Goal: Task Accomplishment & Management: Complete application form

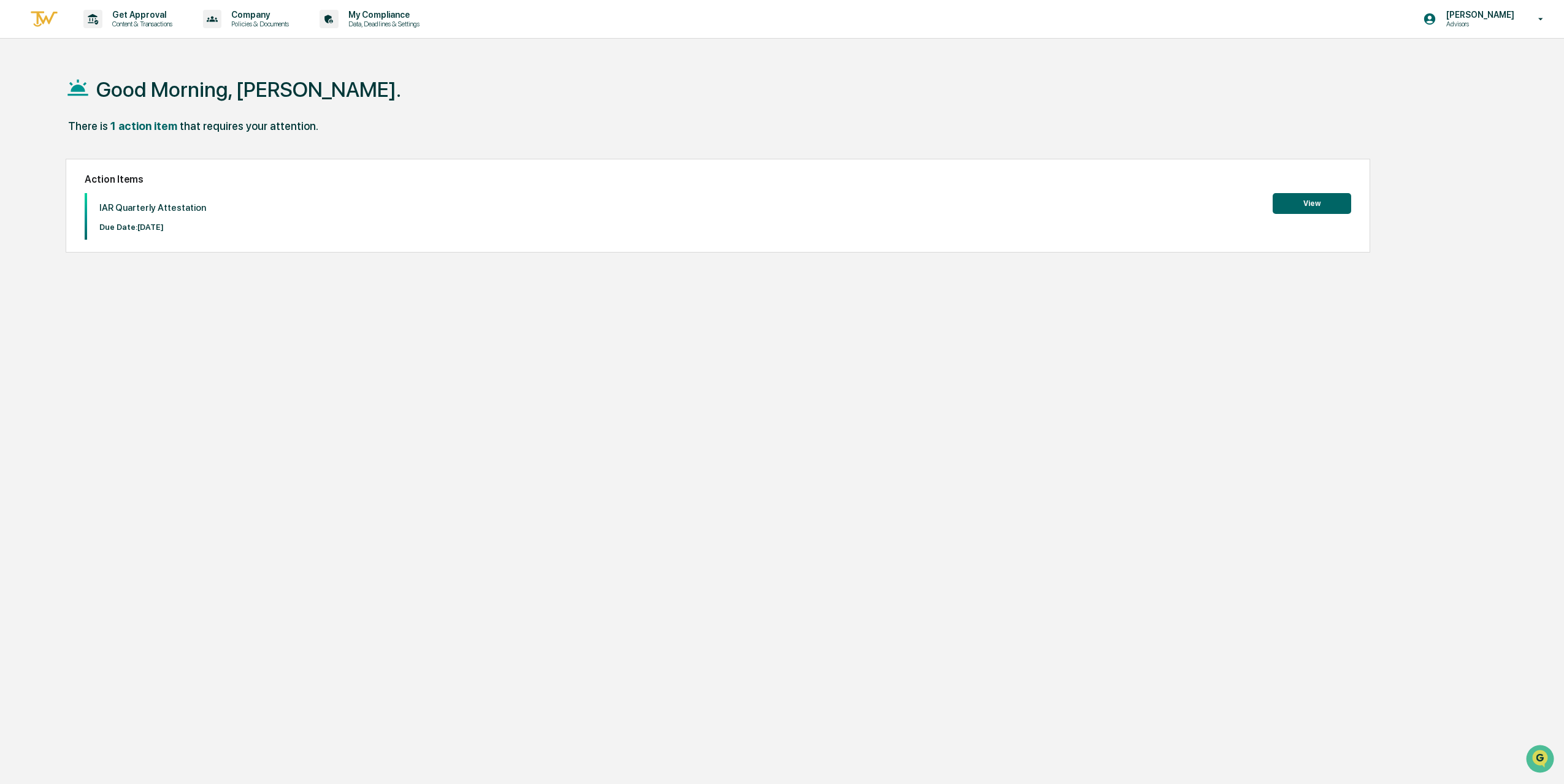
click at [1328, 203] on button "View" at bounding box center [1312, 203] width 79 height 20
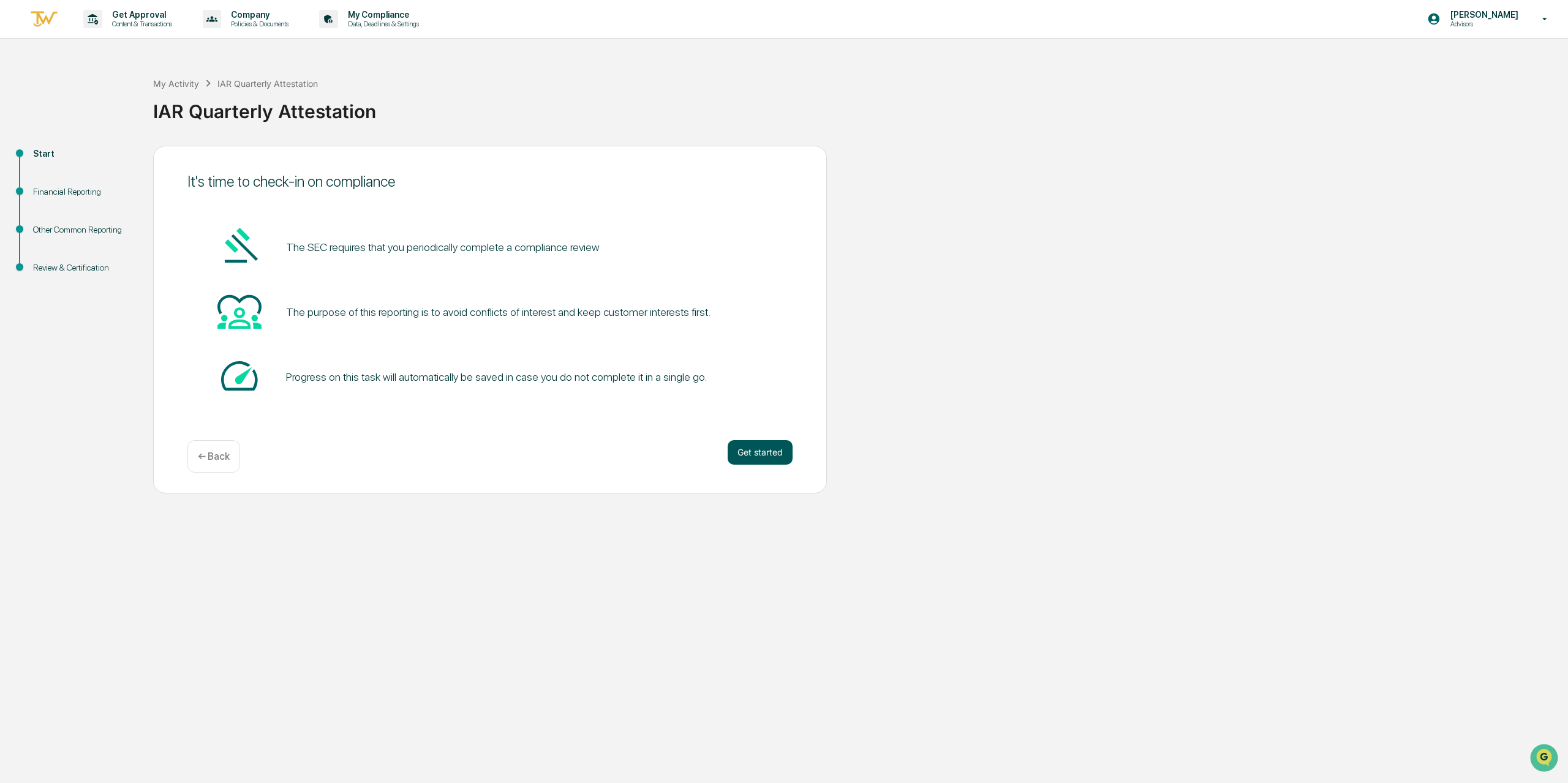
click at [752, 454] on button "Get started" at bounding box center [760, 452] width 65 height 24
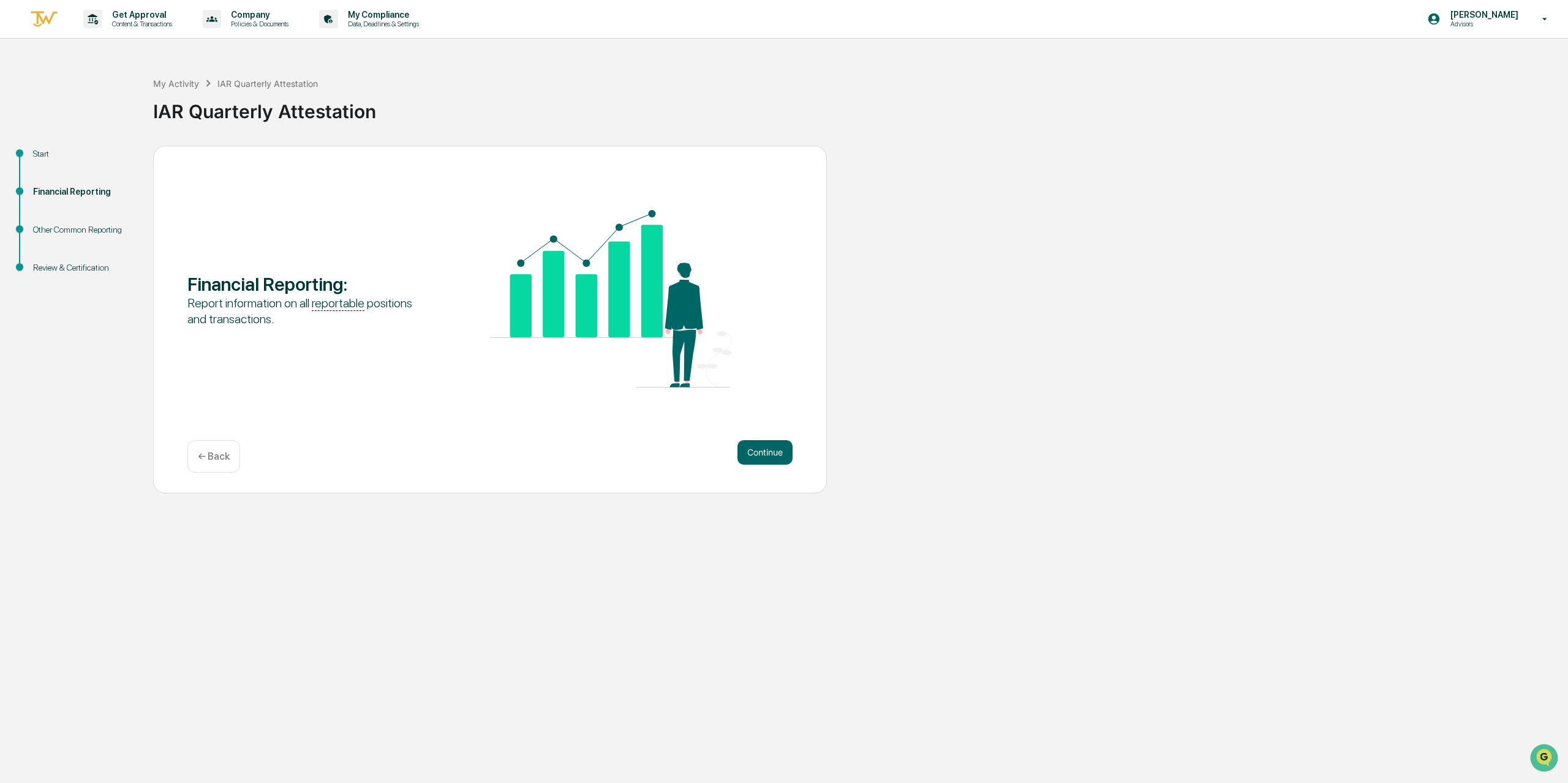
click at [752, 454] on button "Continue" at bounding box center [765, 452] width 55 height 24
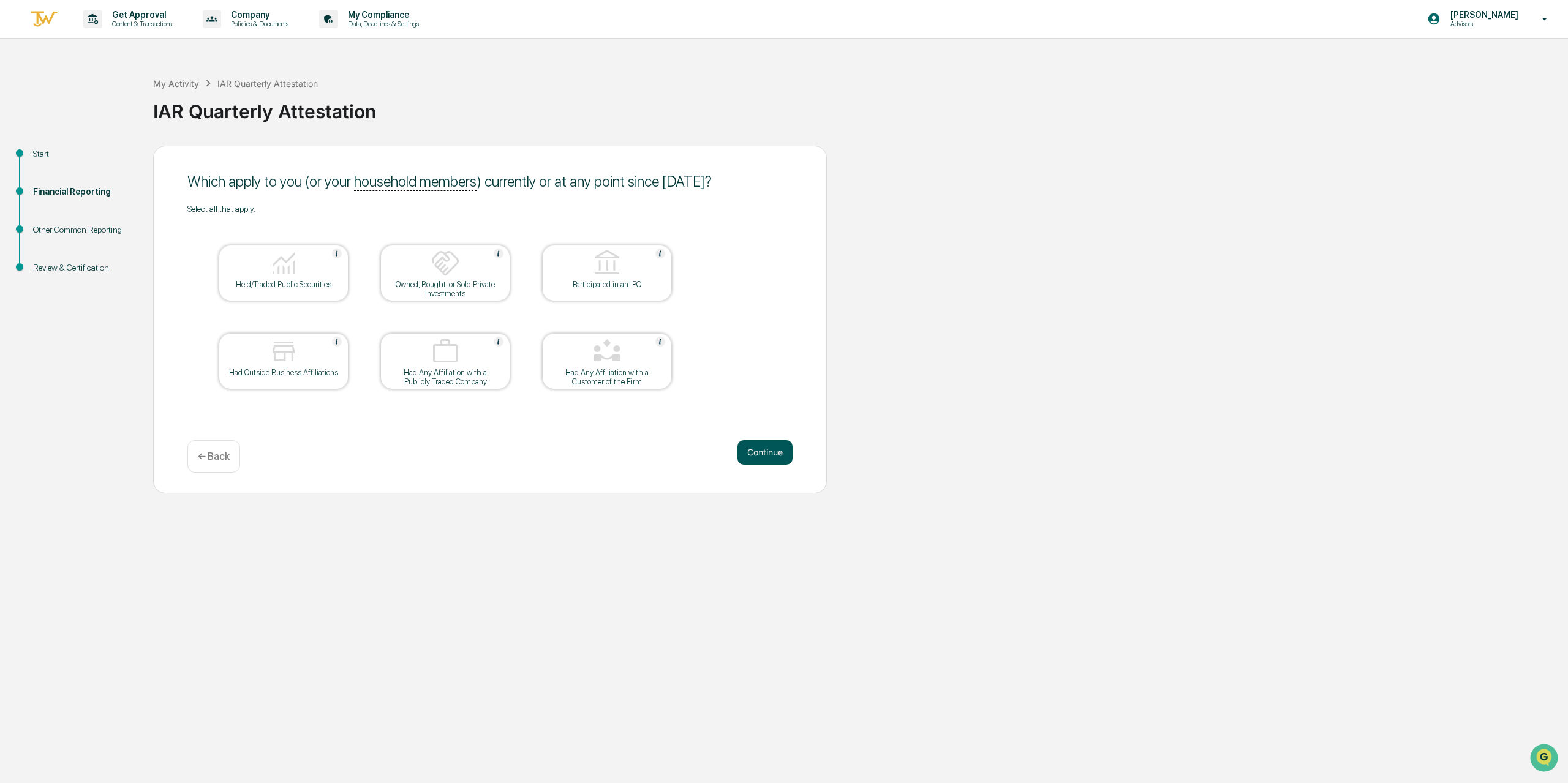
click at [755, 450] on button "Continue" at bounding box center [765, 452] width 55 height 24
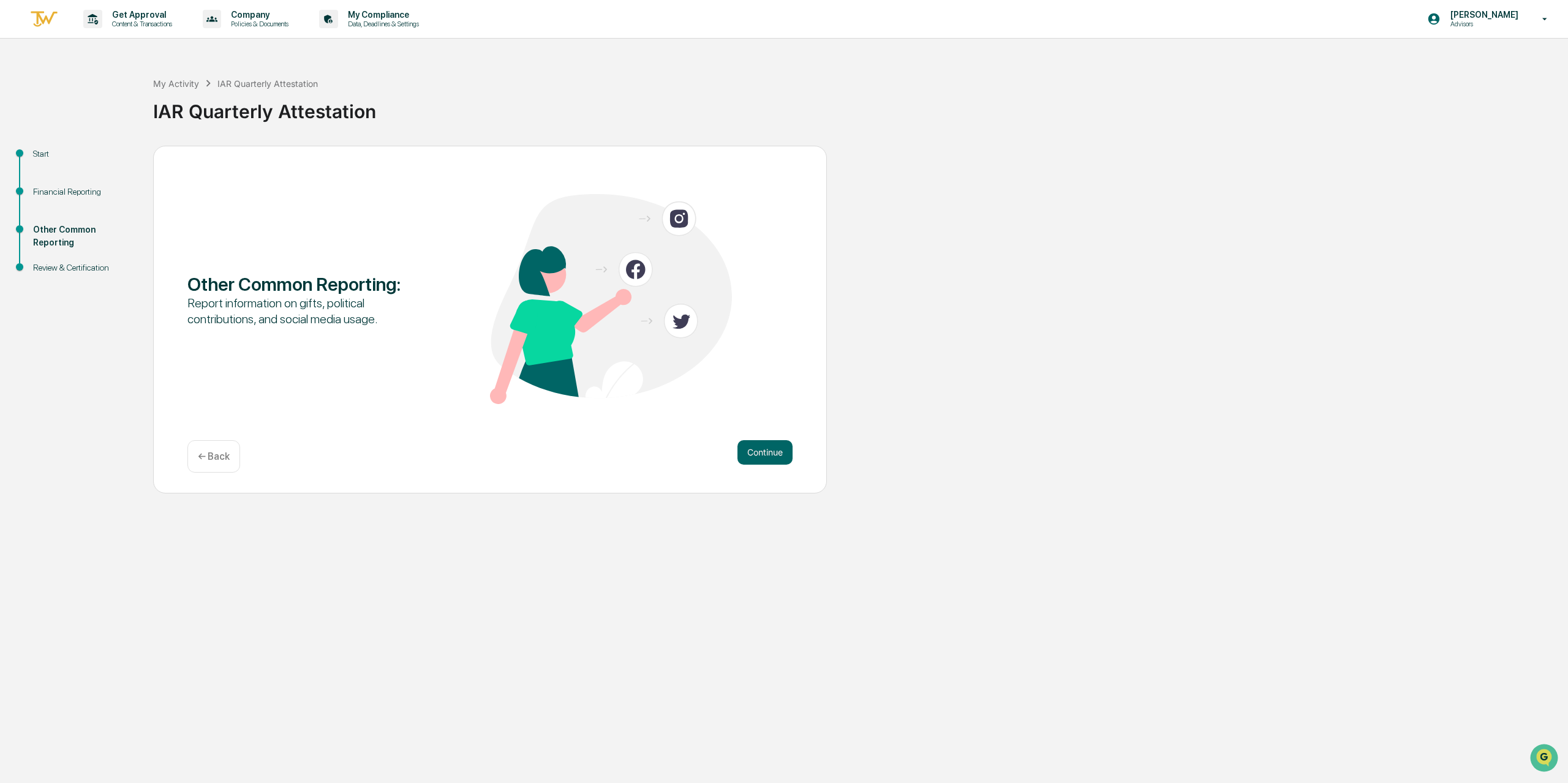
click at [755, 450] on button "Continue" at bounding box center [765, 452] width 55 height 24
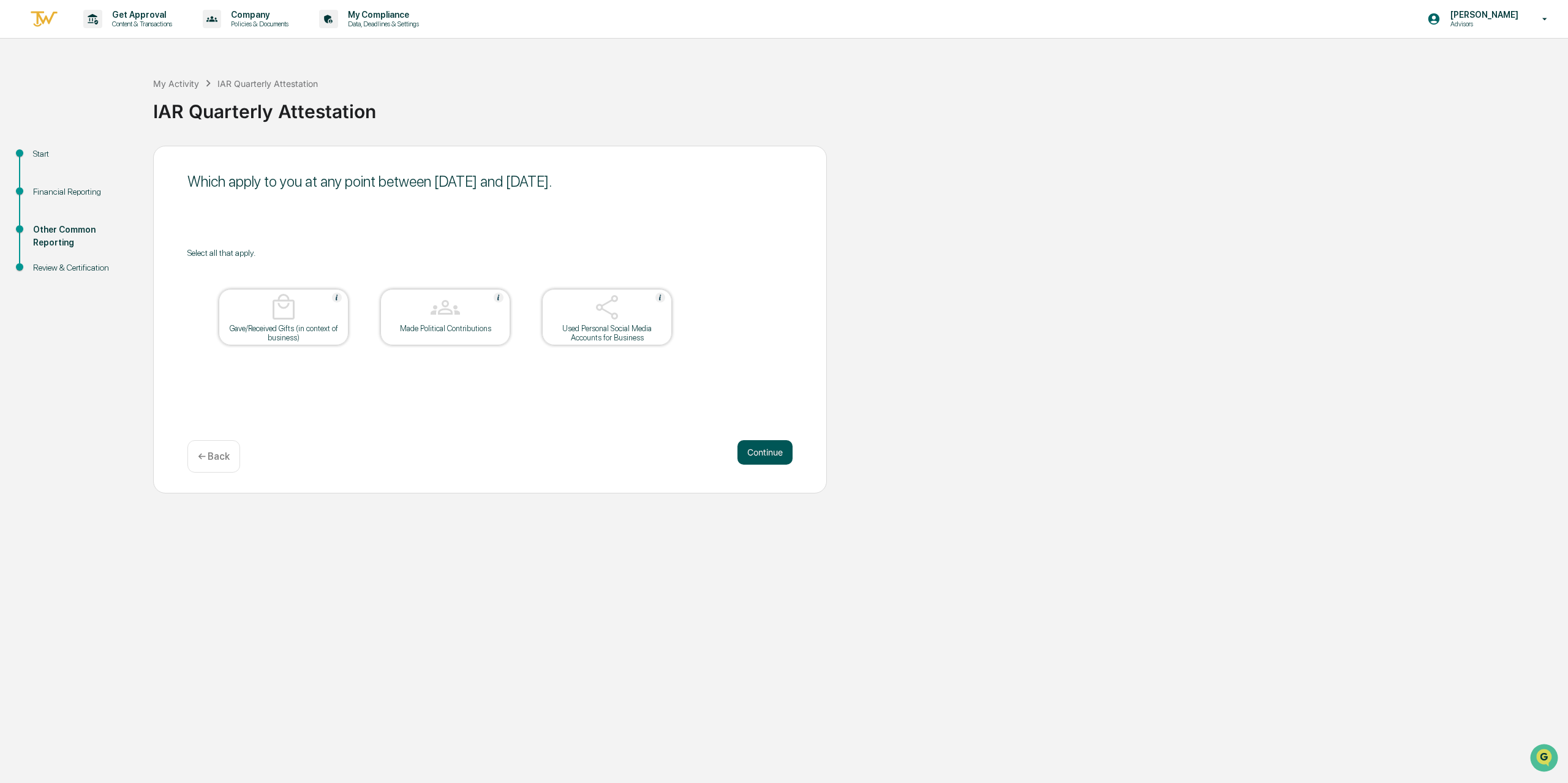
click at [766, 449] on button "Continue" at bounding box center [765, 452] width 55 height 24
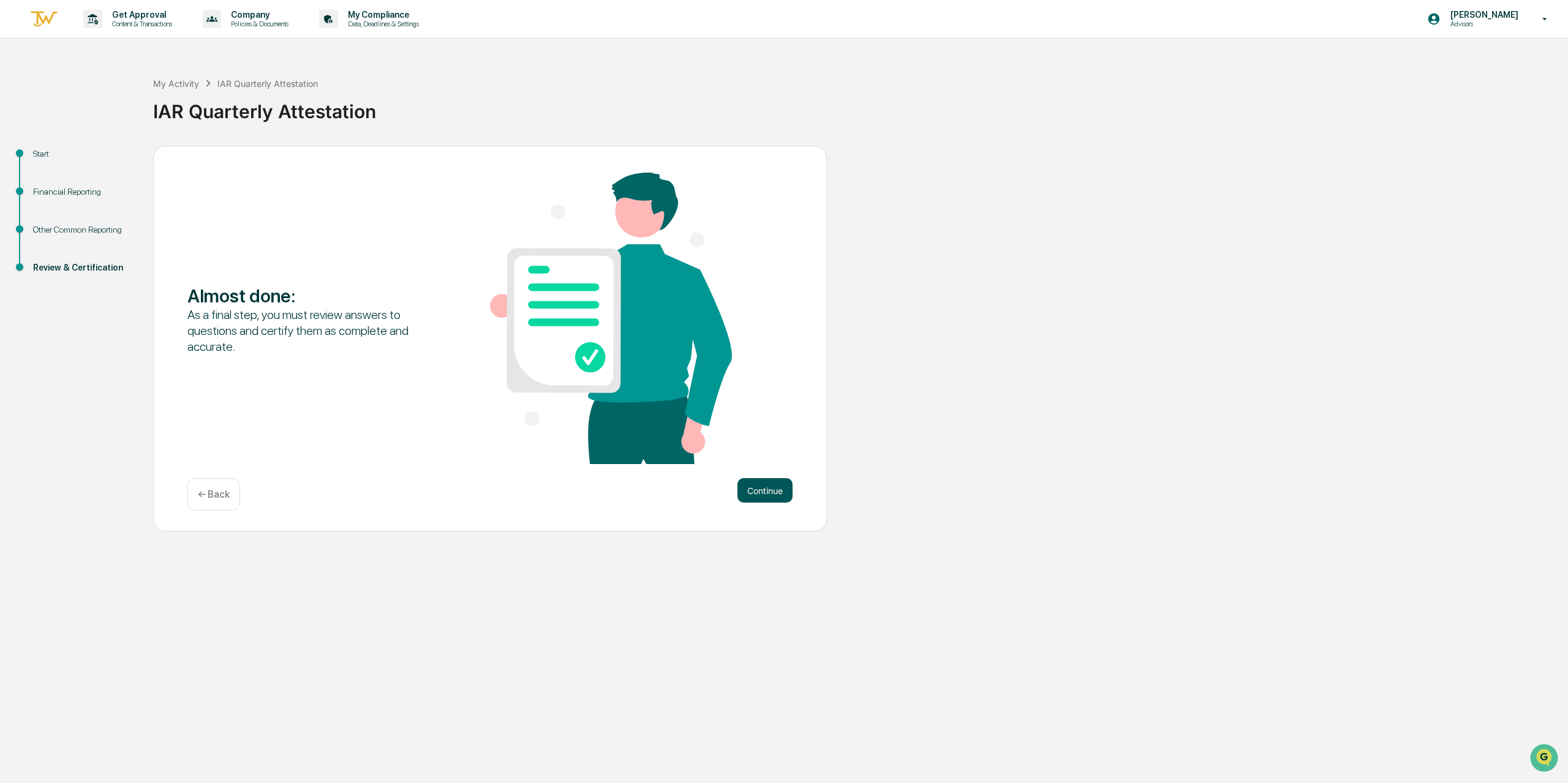
click at [779, 490] on button "Continue" at bounding box center [765, 490] width 55 height 24
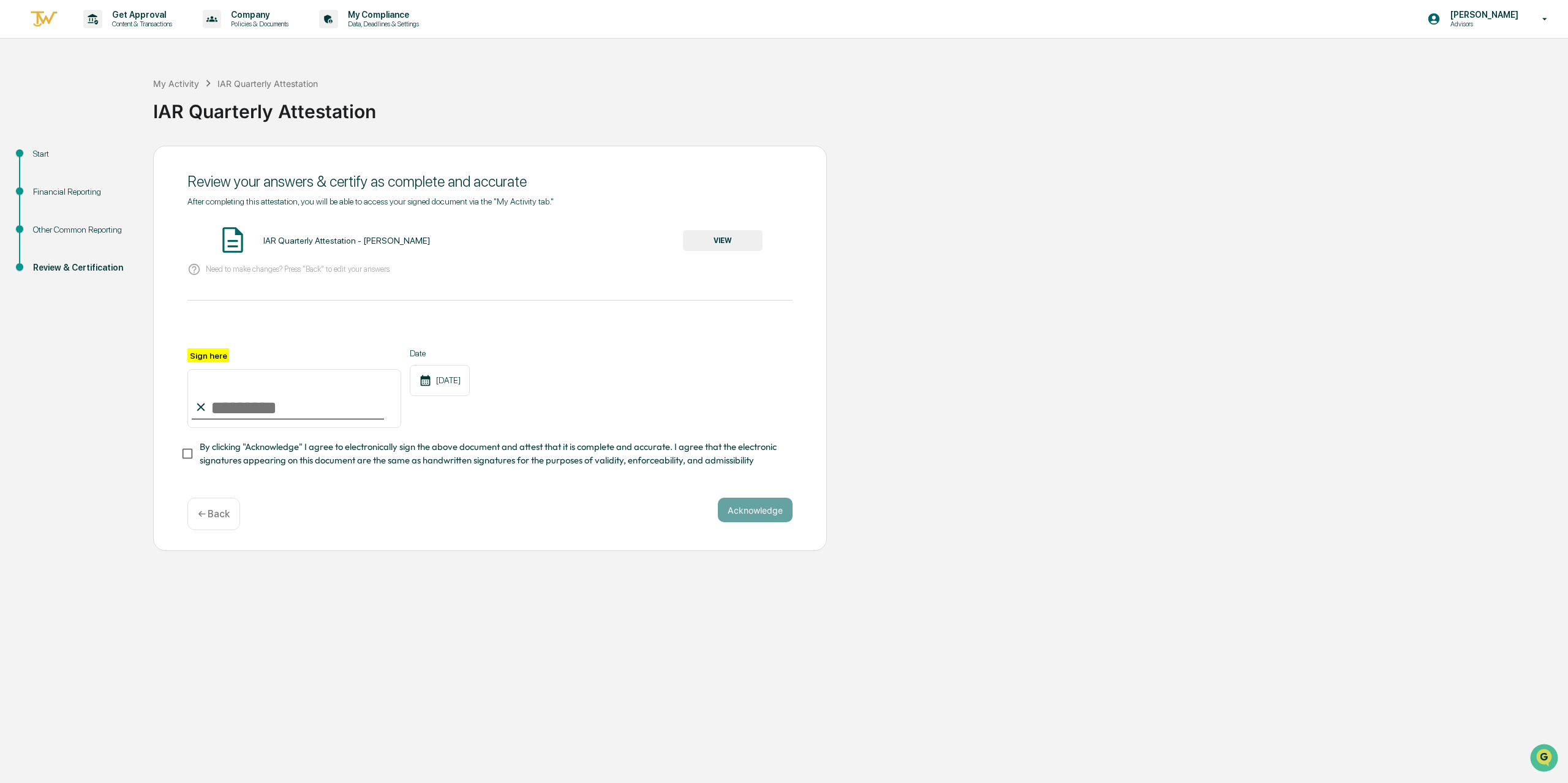
click at [257, 414] on input "Sign here" at bounding box center [294, 398] width 214 height 59
type input "**********"
click at [737, 515] on button "Acknowledge" at bounding box center [755, 510] width 75 height 24
click at [771, 531] on button "Acknowledge" at bounding box center [755, 524] width 75 height 24
click at [772, 527] on button "Acknowledge" at bounding box center [755, 524] width 75 height 24
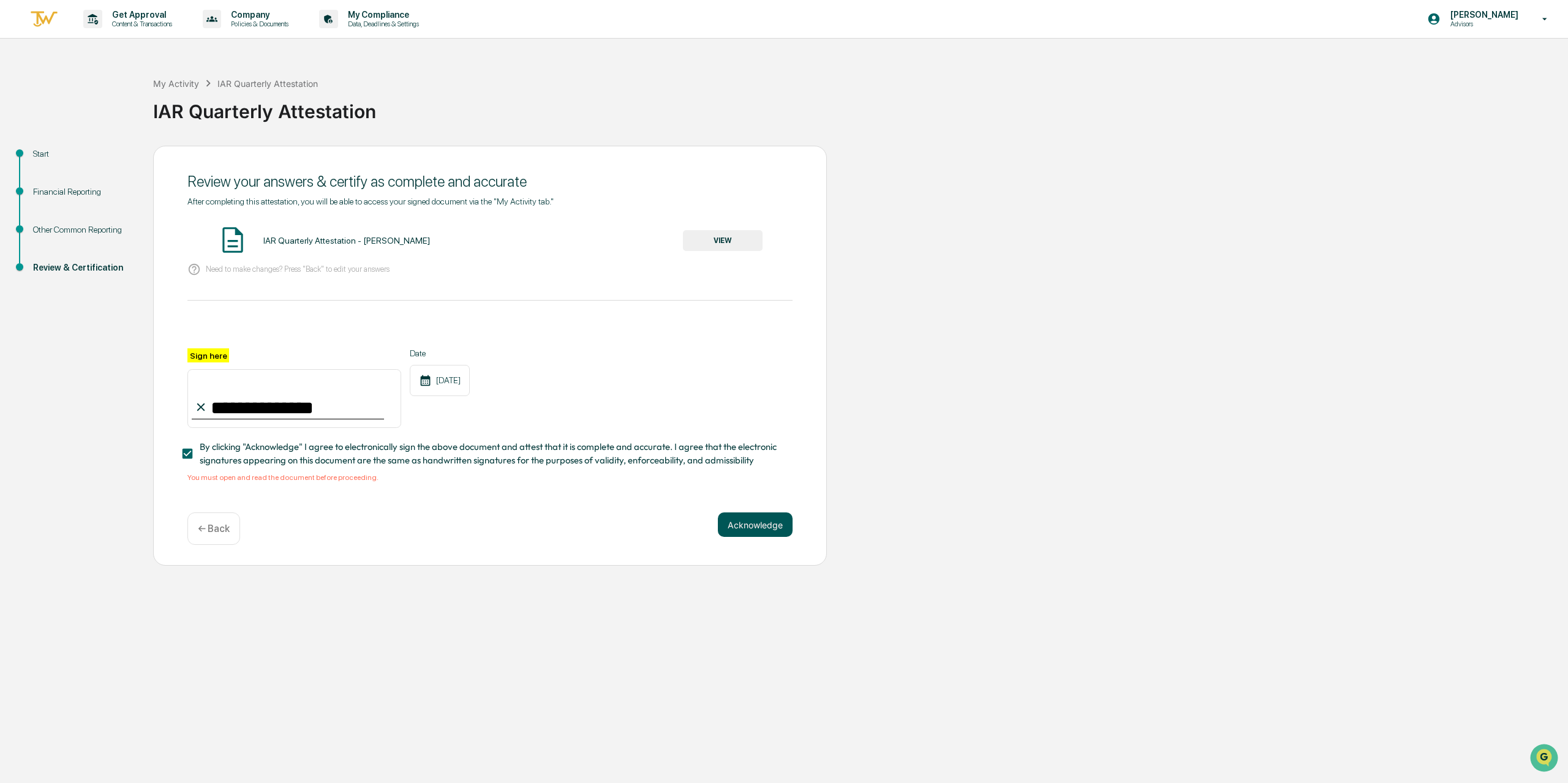
click at [742, 529] on button "Acknowledge" at bounding box center [755, 524] width 75 height 24
click at [741, 530] on button "Acknowledge" at bounding box center [755, 524] width 75 height 24
click at [711, 240] on button "VIEW" at bounding box center [723, 240] width 79 height 20
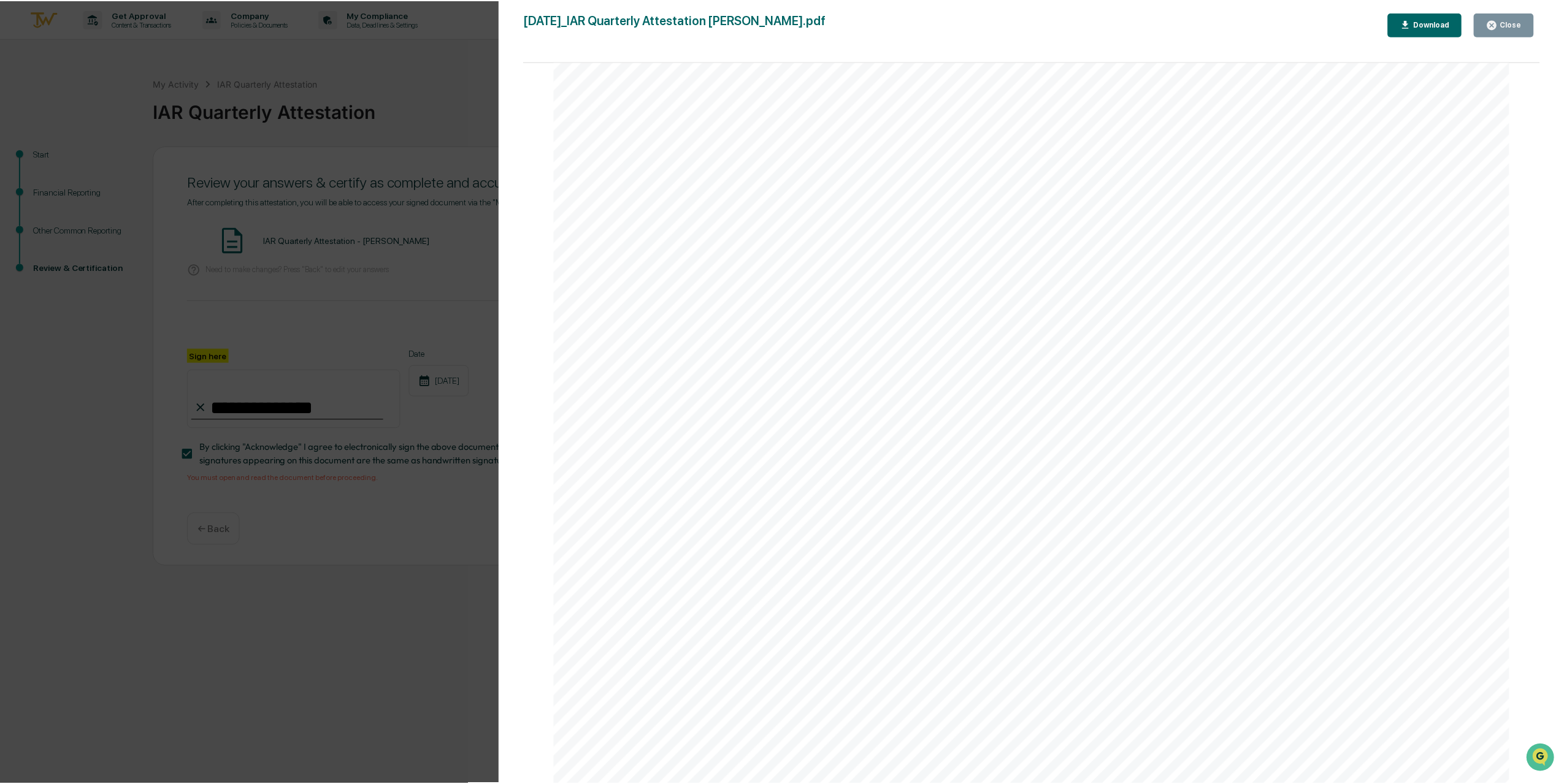
scroll to position [3372, 0]
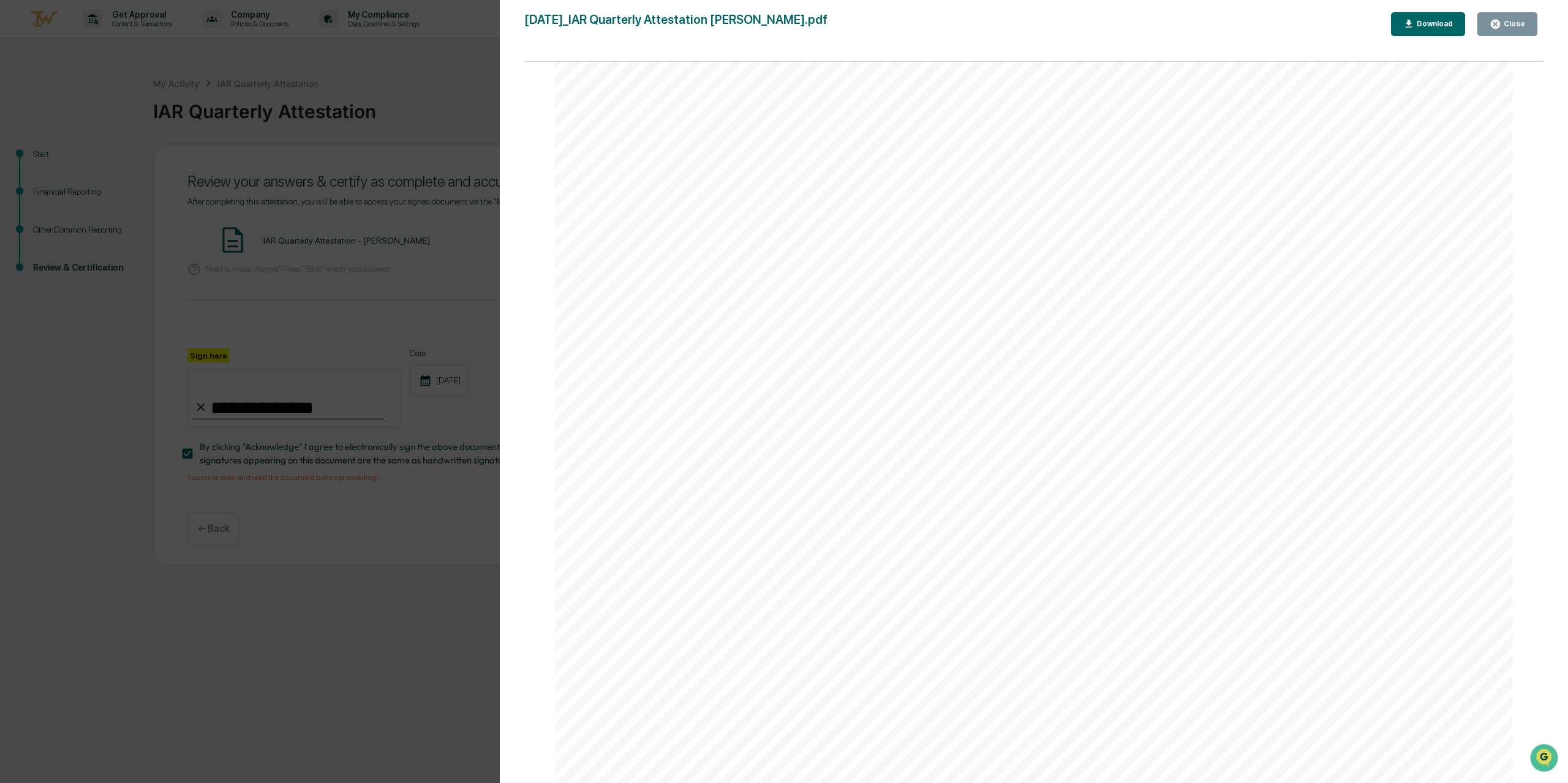
click at [1508, 27] on div "Close" at bounding box center [1513, 23] width 24 height 9
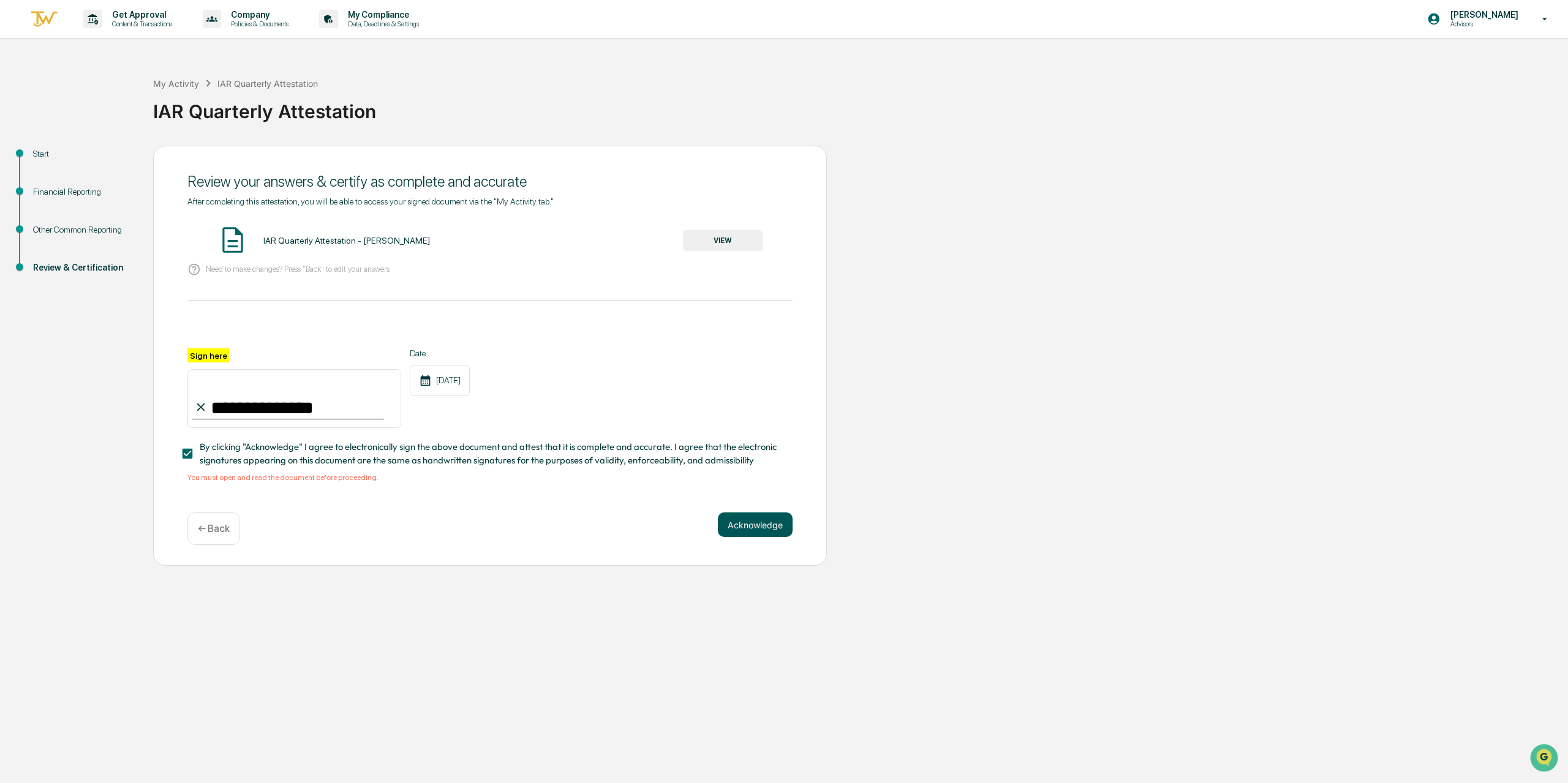
click at [759, 526] on button "Acknowledge" at bounding box center [755, 524] width 75 height 24
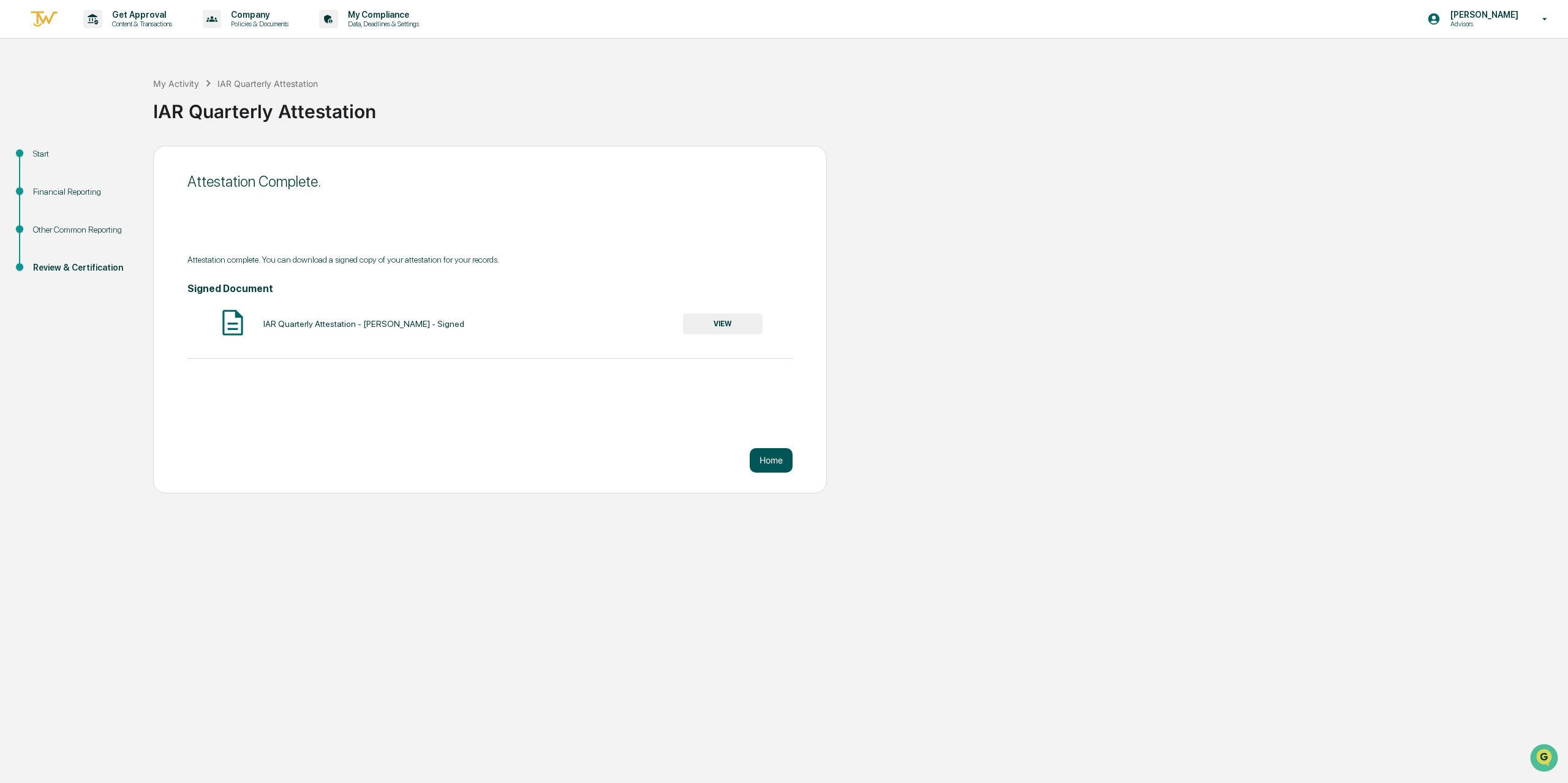
click at [769, 458] on button "Home" at bounding box center [770, 460] width 43 height 24
